Goal: Contribute content: Submit article

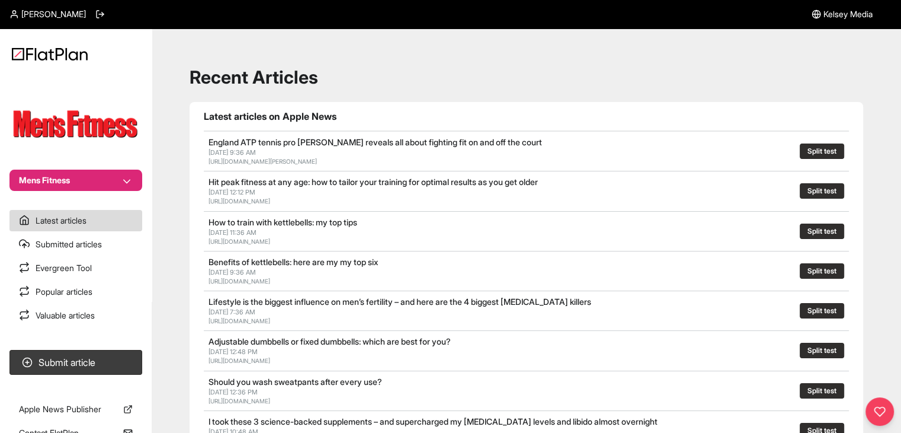
click at [43, 184] on button "Mens Fitness" at bounding box center [75, 179] width 133 height 21
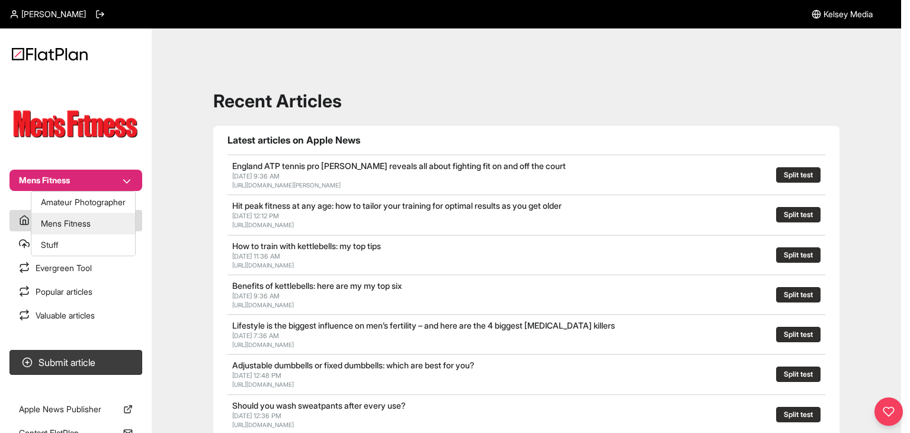
click at [76, 225] on button "Mens Fitness" at bounding box center [83, 223] width 104 height 21
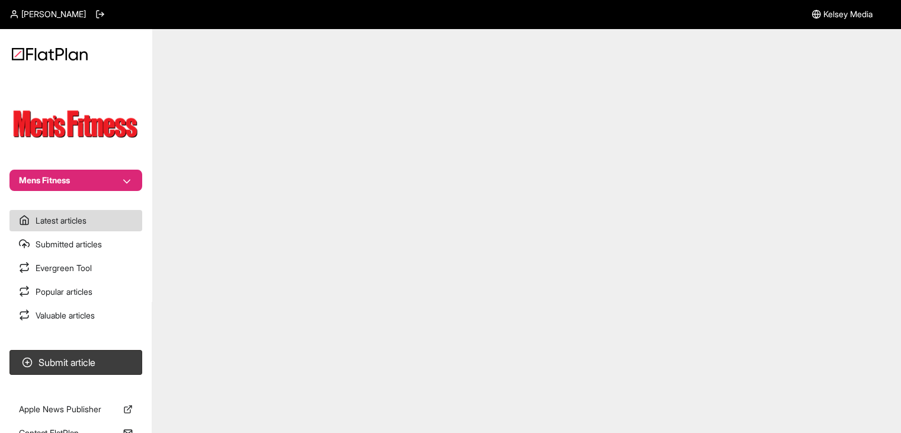
click at [85, 190] on nav "Mens Fitness Latest articles Submitted articles Evergreen Tool Popular articles…" at bounding box center [76, 216] width 152 height 433
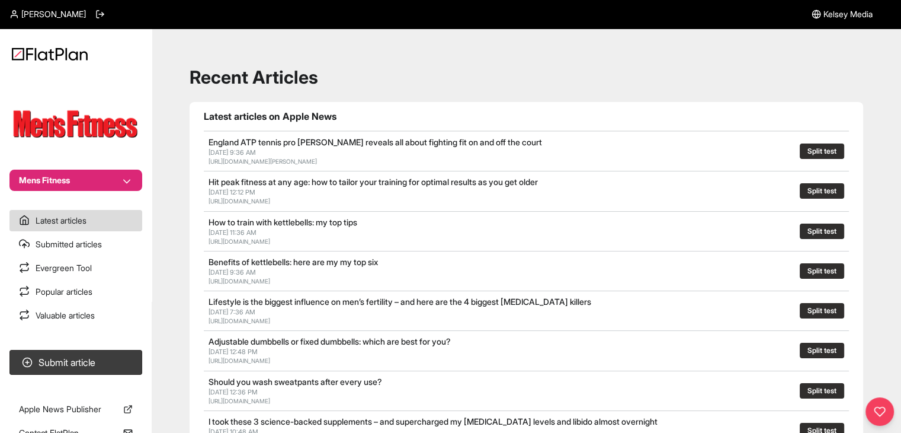
click at [92, 184] on button "Mens Fitness" at bounding box center [75, 179] width 133 height 21
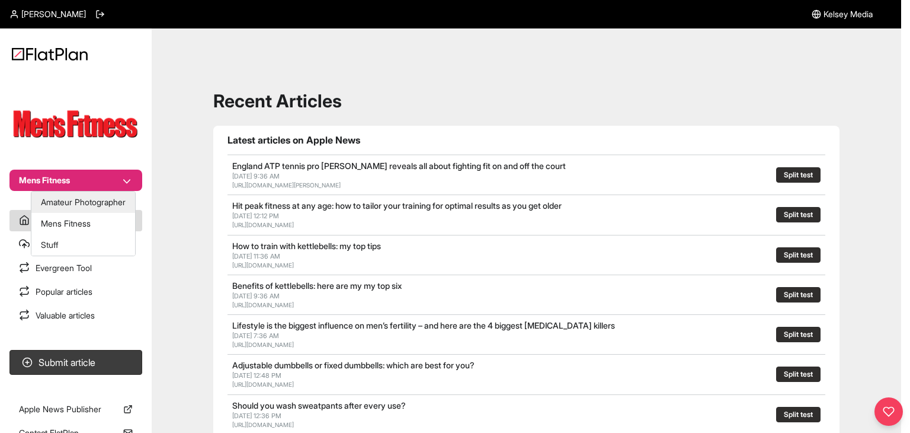
click at [92, 199] on button "Amateur Photographer" at bounding box center [83, 201] width 104 height 21
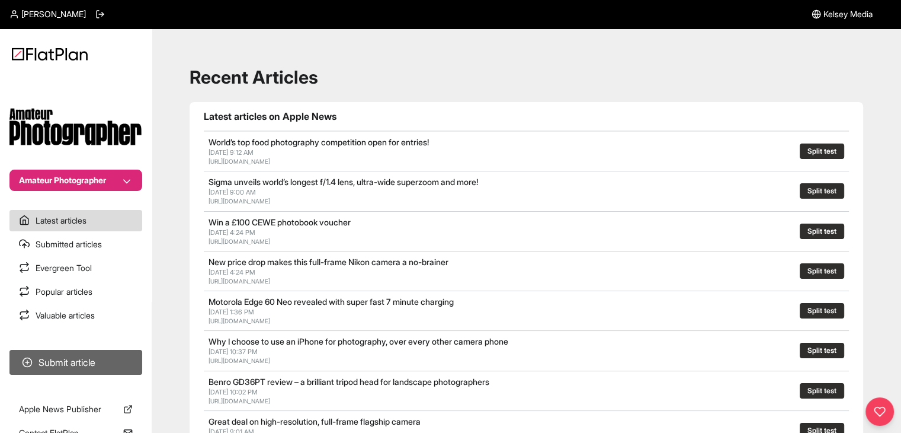
click at [95, 359] on button "Submit article" at bounding box center [75, 362] width 133 height 25
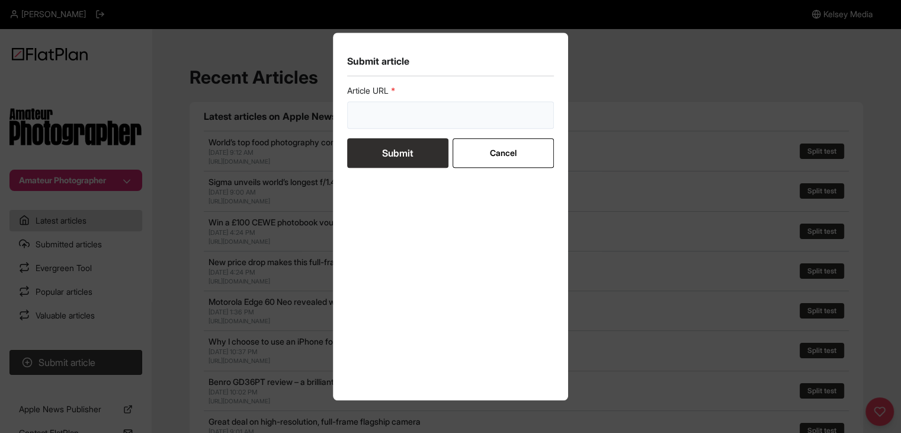
click at [373, 127] on input "url" at bounding box center [450, 114] width 207 height 27
paste input "[URL][DOMAIN_NAME]"
type input "[URL][DOMAIN_NAME]"
click at [133, 176] on div "Submit article Article URL https://www.stuff.tv/features/apple-iphone-17-previe…" at bounding box center [450, 216] width 901 height 433
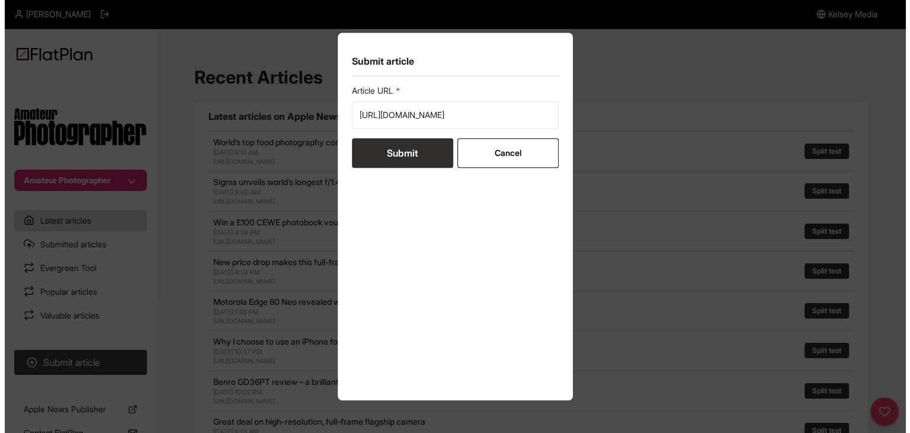
scroll to position [0, 0]
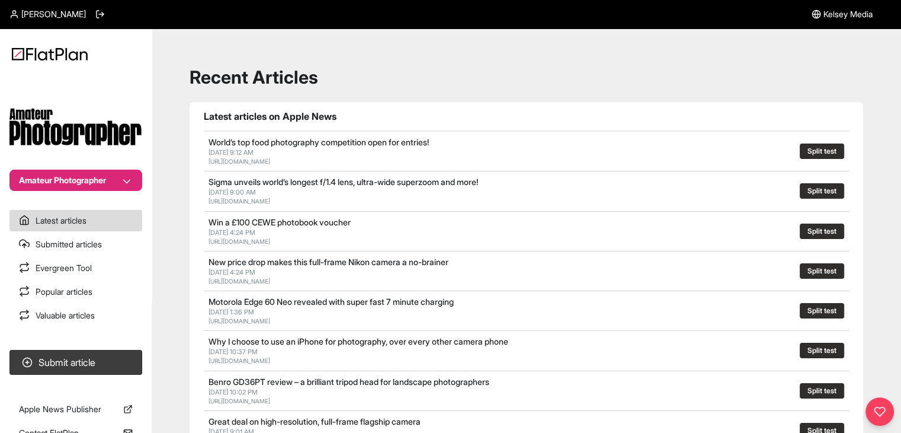
click at [129, 177] on button "Amateur Photographer" at bounding box center [75, 179] width 133 height 21
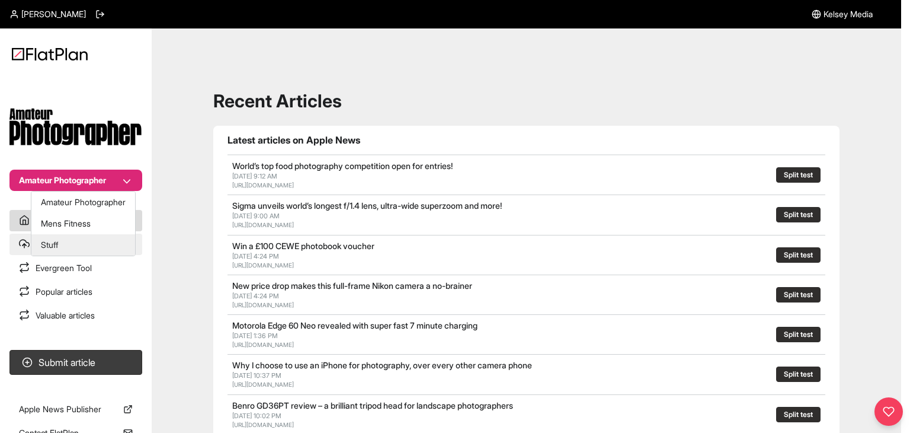
click at [83, 242] on button "Stuff" at bounding box center [83, 244] width 104 height 21
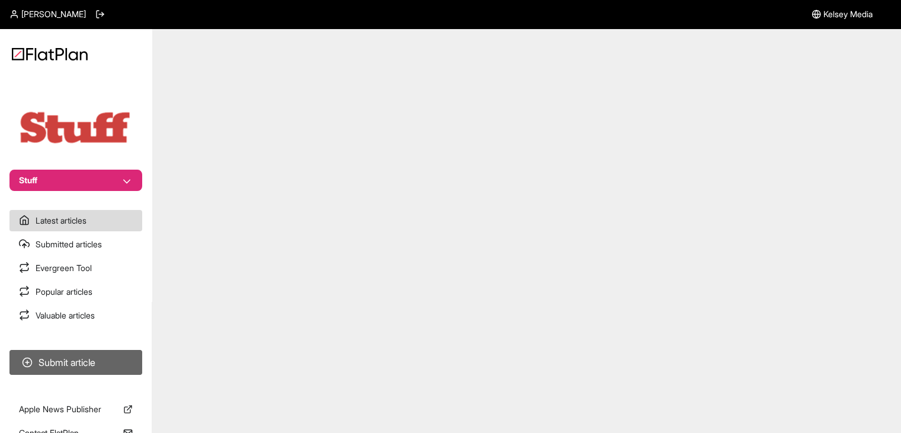
click at [117, 354] on button "Submit article" at bounding box center [75, 362] width 133 height 25
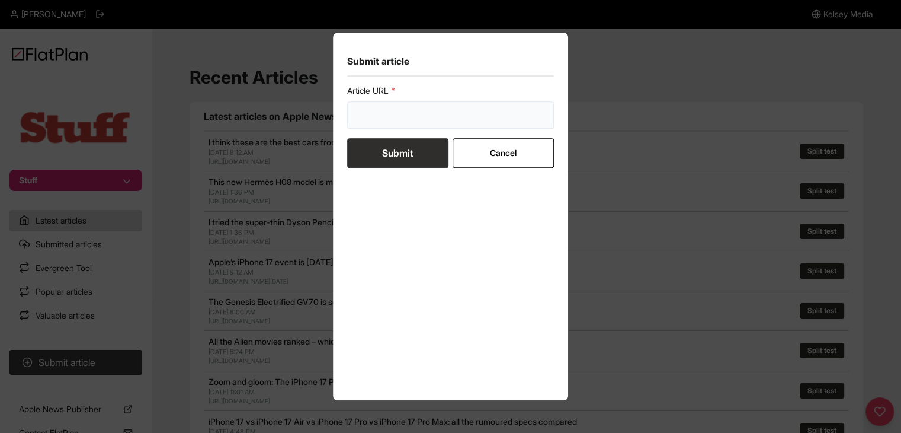
click at [357, 123] on input "url" at bounding box center [450, 114] width 207 height 27
paste input "[URL][DOMAIN_NAME]"
type input "[URL][DOMAIN_NAME]"
click at [382, 156] on button "Submit" at bounding box center [397, 153] width 101 height 30
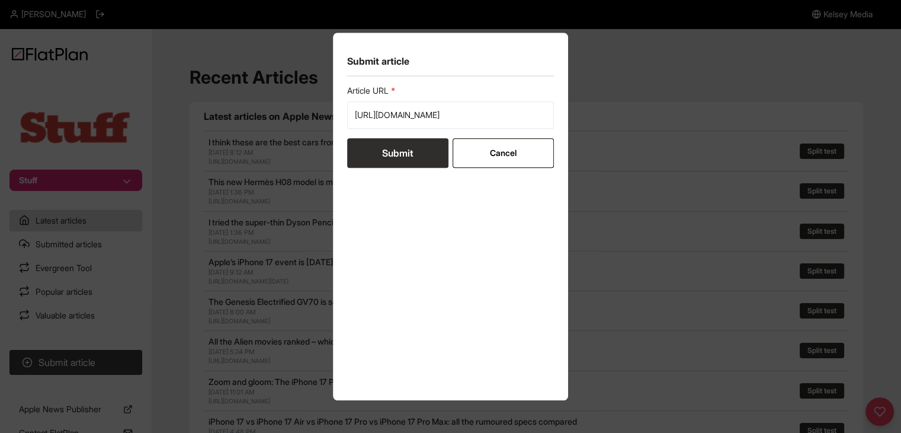
scroll to position [0, 0]
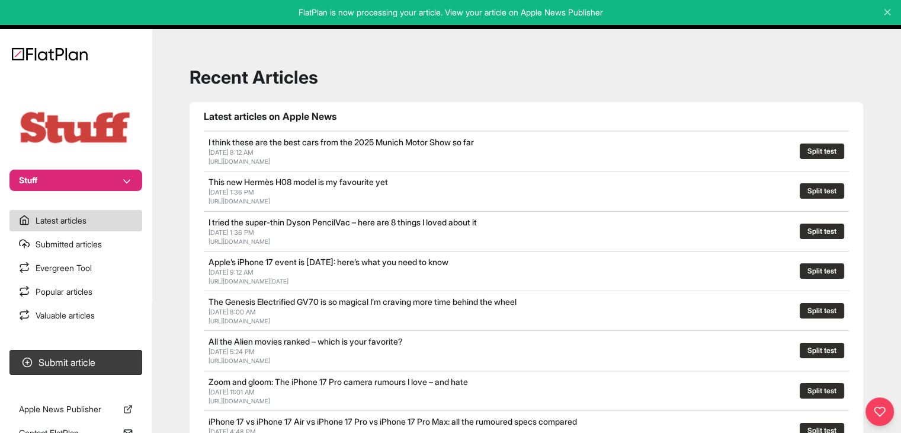
click at [123, 180] on button "Stuff" at bounding box center [75, 179] width 133 height 21
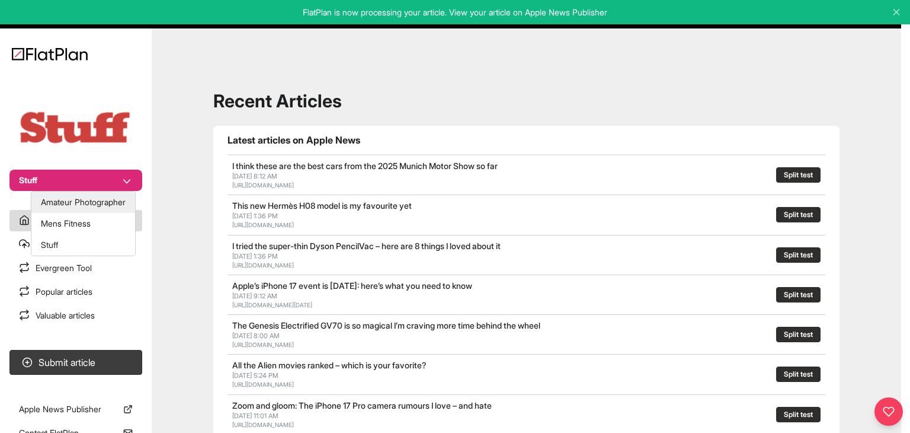
click at [117, 209] on button "Amateur Photographer" at bounding box center [83, 201] width 104 height 21
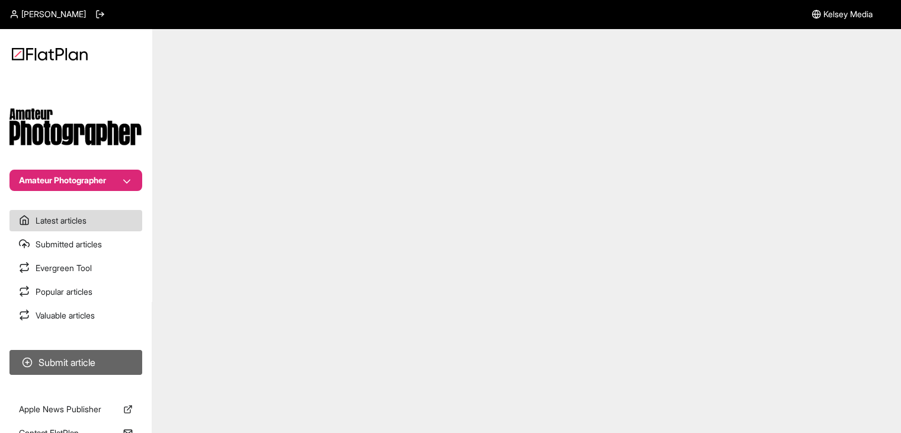
click at [83, 360] on button "Submit article" at bounding box center [75, 362] width 133 height 25
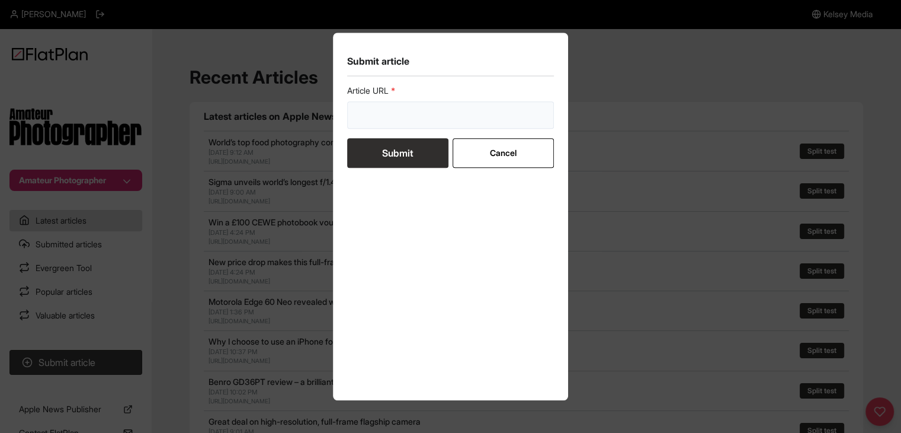
click at [412, 119] on input "url" at bounding box center [450, 114] width 207 height 27
paste input "https://amateurphotographer.com/round-ups/best-photo-apps-for-phones/"
type input "https://amateurphotographer.com/round-ups/best-photo-apps-for-phones/"
click at [414, 147] on button "Submit" at bounding box center [397, 153] width 101 height 30
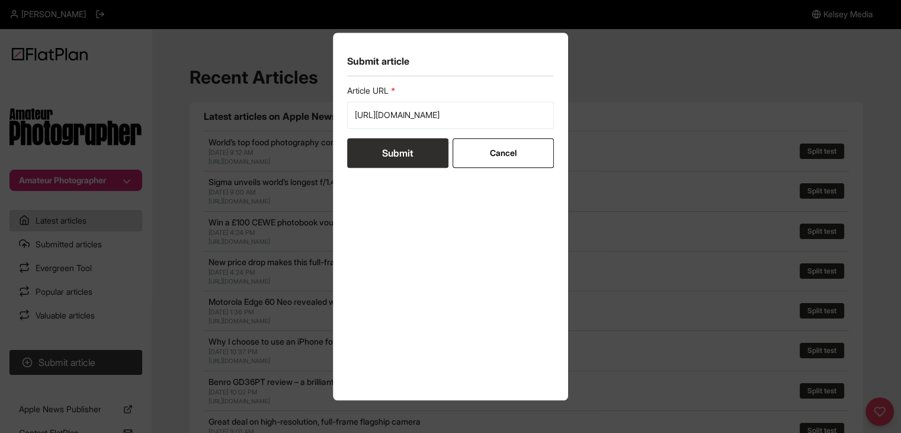
scroll to position [0, 0]
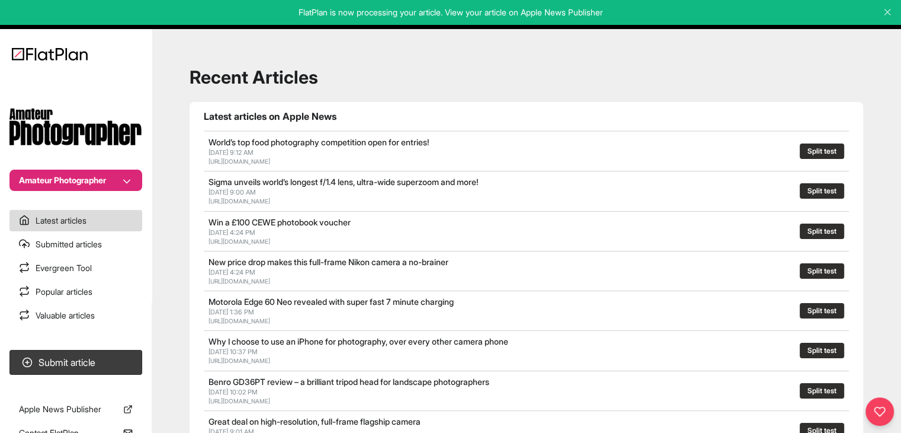
click at [105, 178] on button "Amateur Photographer" at bounding box center [75, 179] width 133 height 21
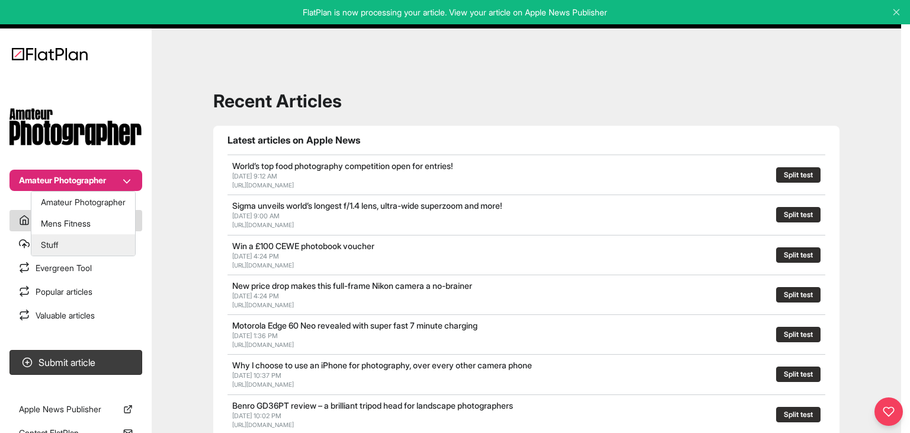
click at [97, 246] on button "Stuff" at bounding box center [83, 244] width 104 height 21
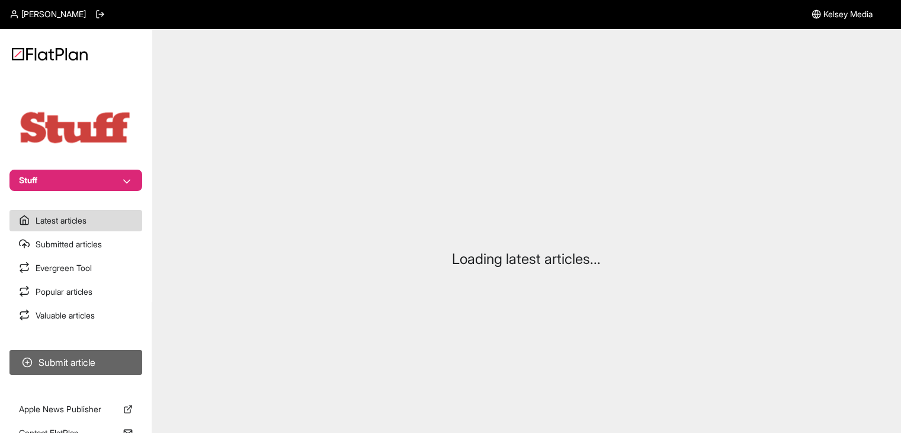
click at [99, 357] on button "Submit article" at bounding box center [75, 362] width 133 height 25
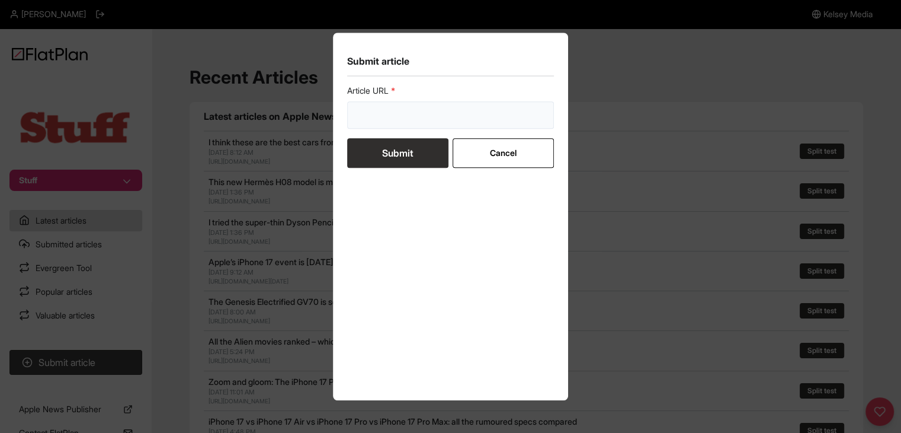
click at [399, 126] on input "url" at bounding box center [450, 114] width 207 height 27
paste input "[URL][DOMAIN_NAME]"
type input "[URL][DOMAIN_NAME]"
click at [382, 162] on button "Submit" at bounding box center [397, 153] width 101 height 30
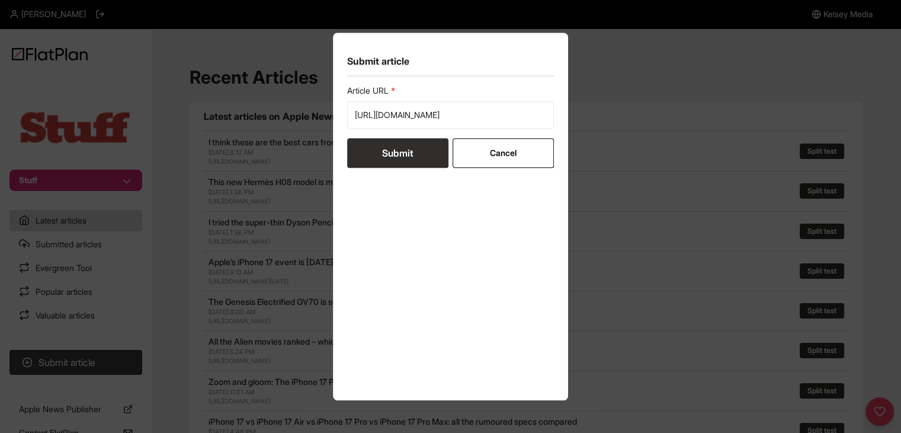
scroll to position [0, 0]
